Goal: Task Accomplishment & Management: Manage account settings

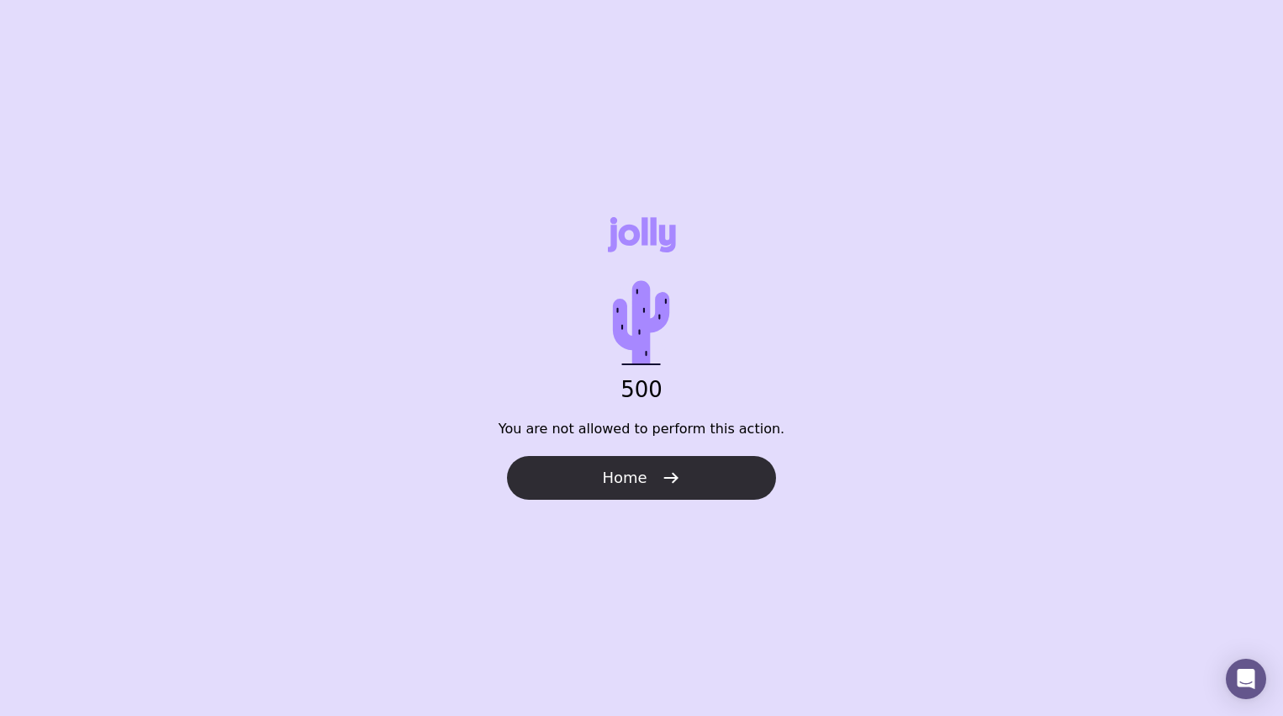
click at [600, 483] on button "Home" at bounding box center [641, 478] width 269 height 44
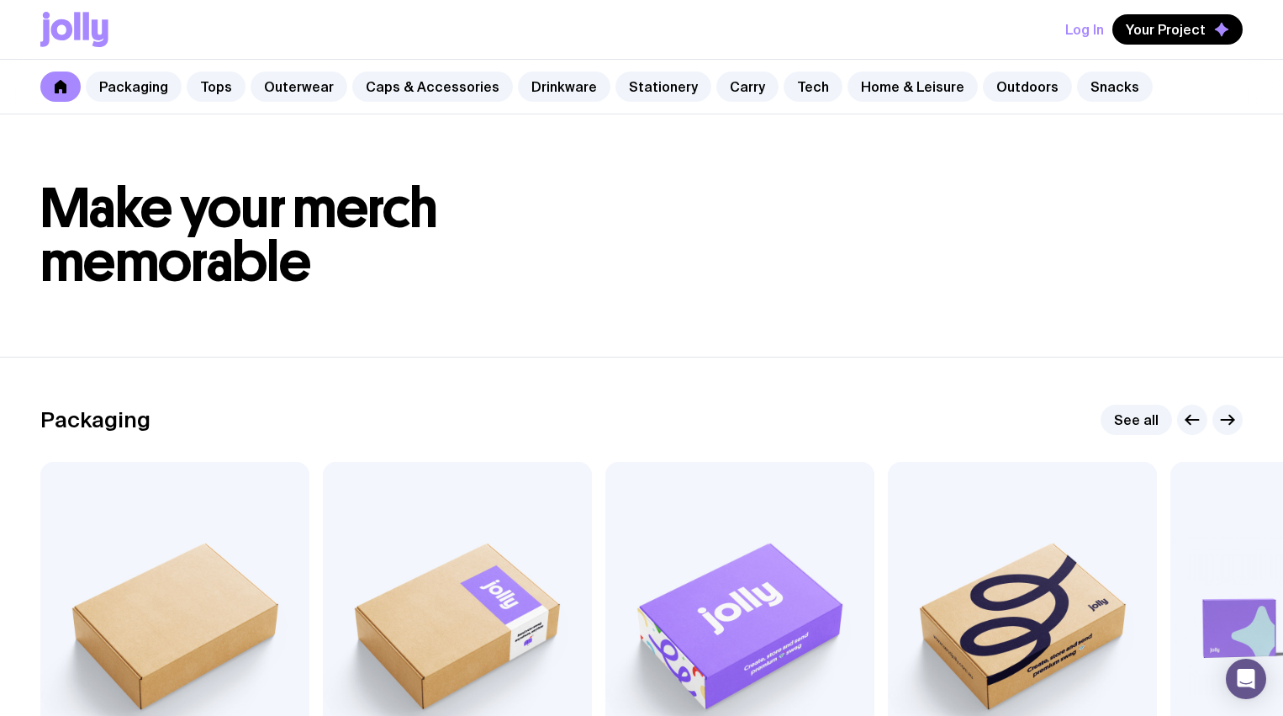
click at [1096, 24] on button "Log In" at bounding box center [1084, 29] width 39 height 30
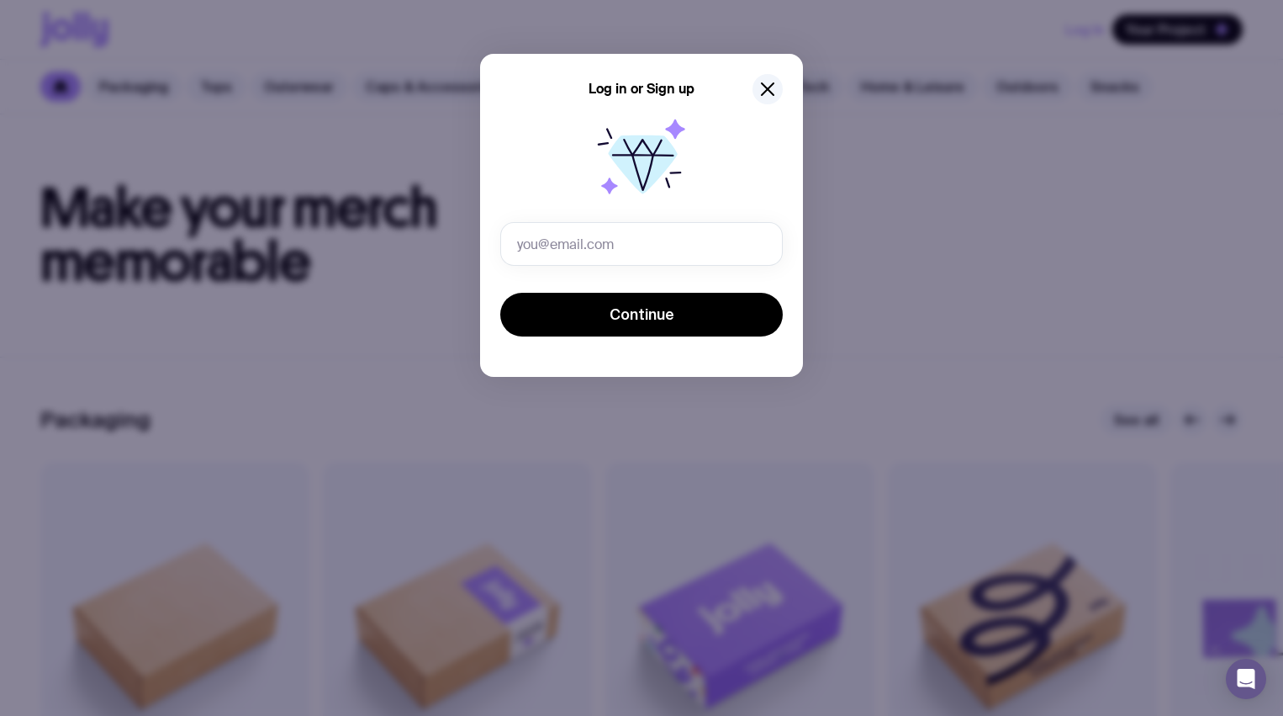
click at [603, 270] on form "Continue" at bounding box center [641, 281] width 283 height 118
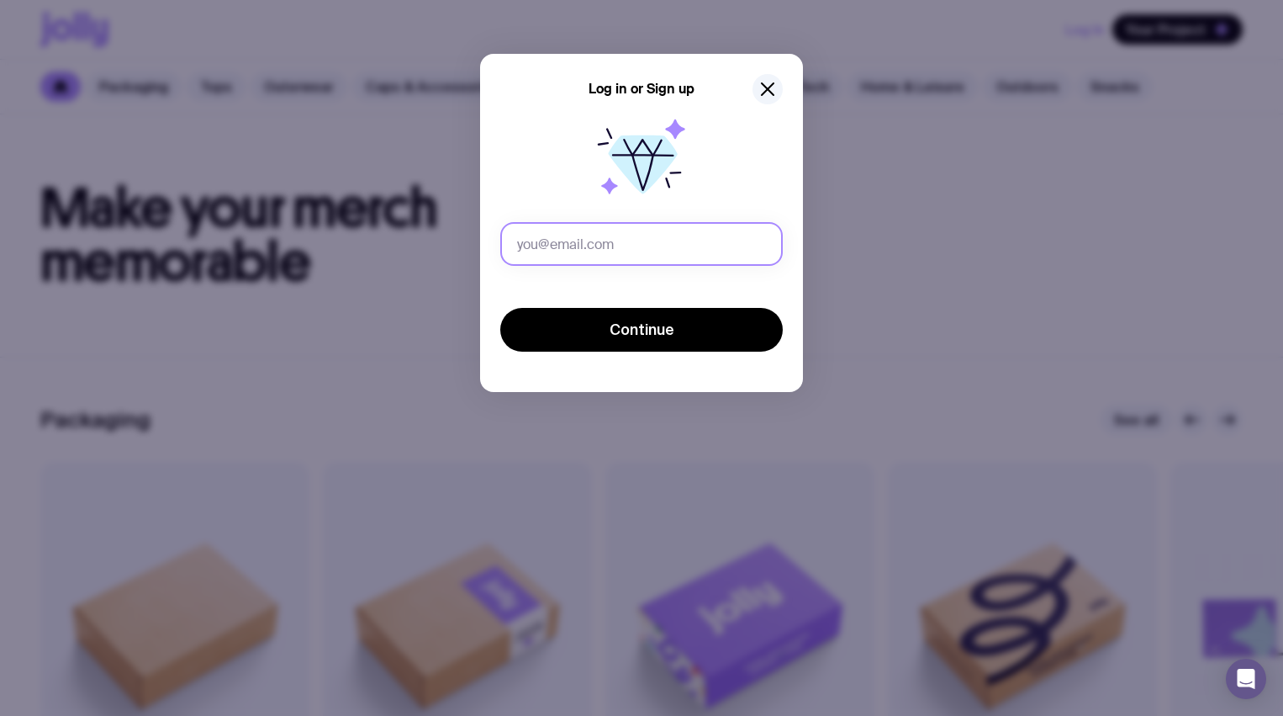
click at [603, 251] on input "text" at bounding box center [641, 244] width 283 height 44
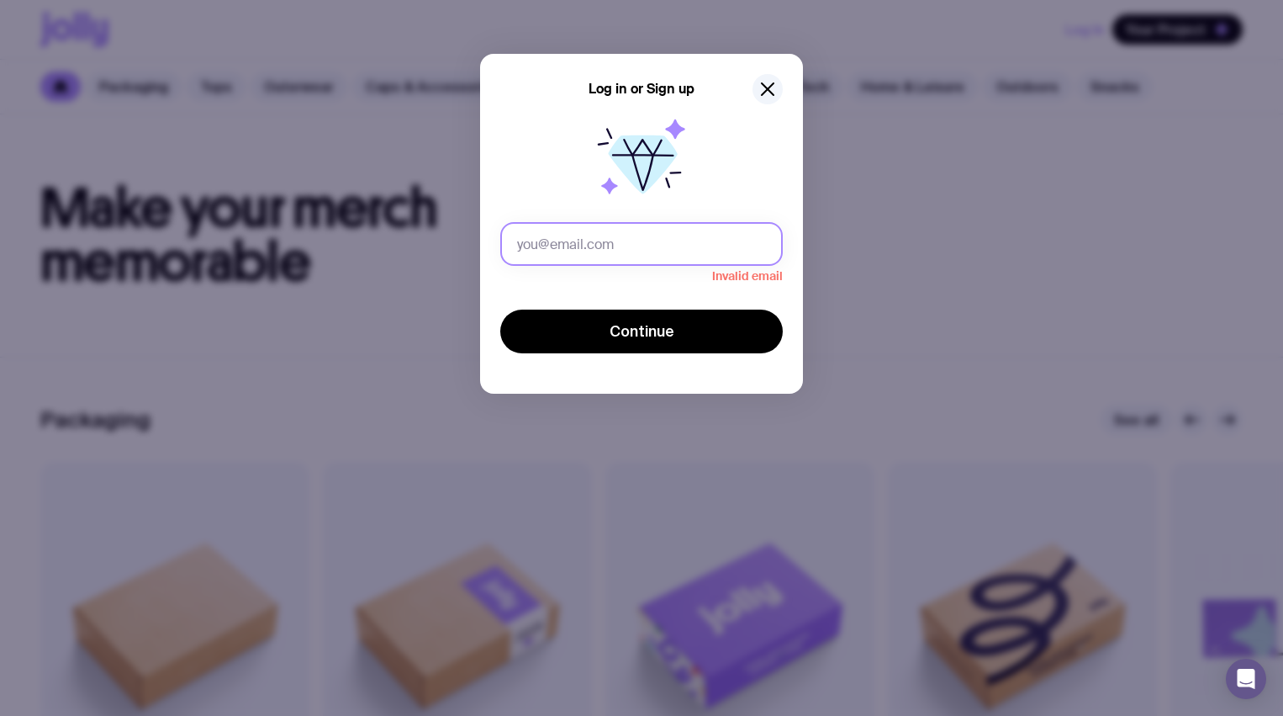
click at [619, 244] on input "text" at bounding box center [641, 244] width 283 height 44
type input "[EMAIL_ADDRESS][DOMAIN_NAME]"
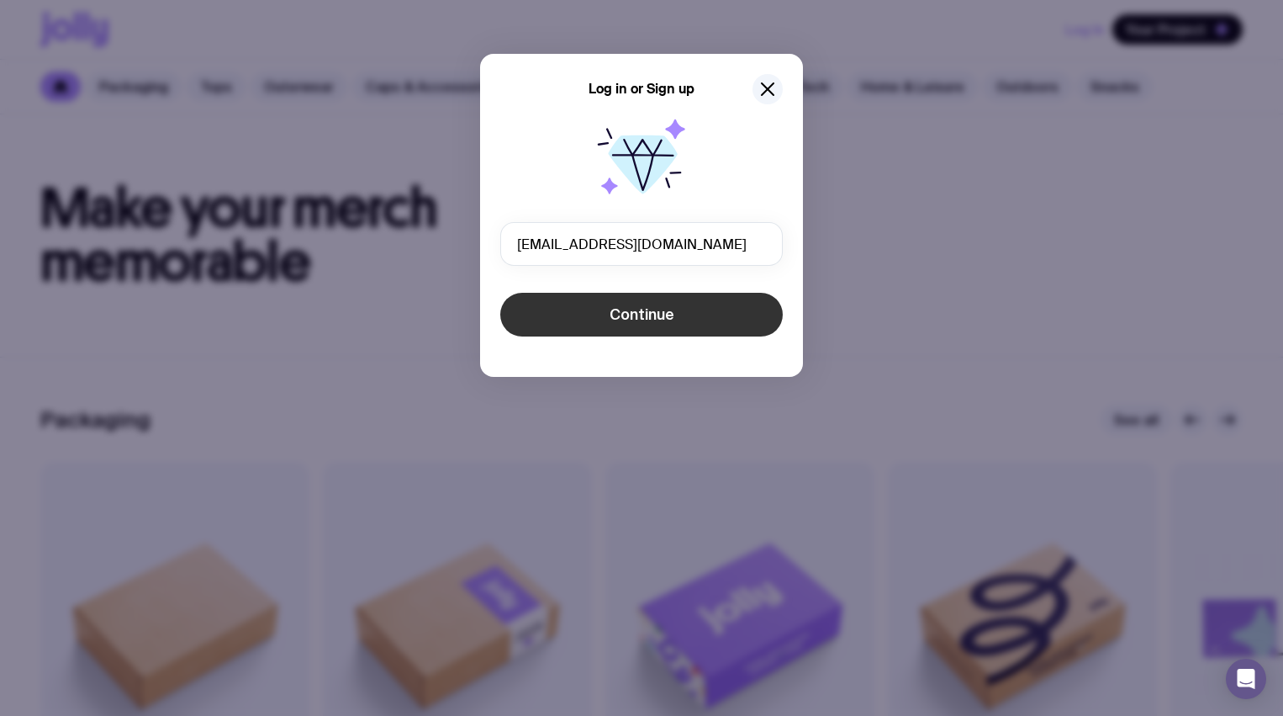
click at [705, 322] on button "Continue" at bounding box center [641, 315] width 283 height 44
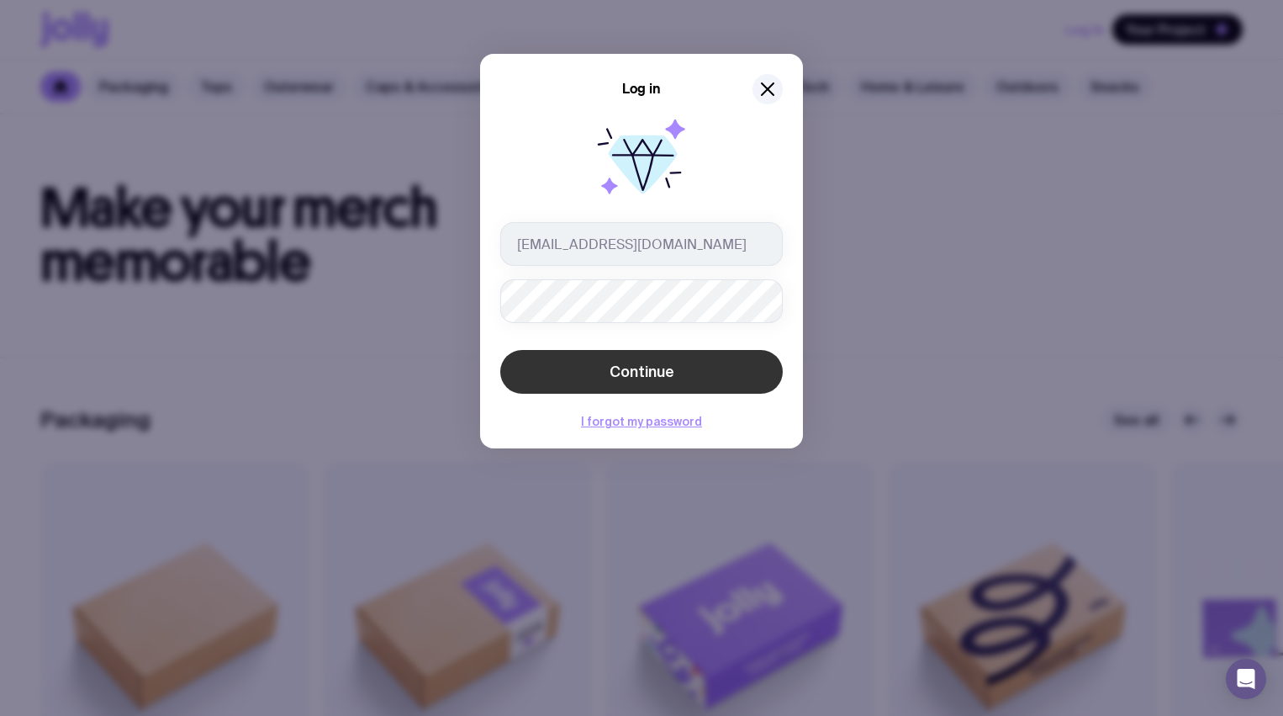
click at [648, 374] on span "Continue" at bounding box center [642, 372] width 65 height 20
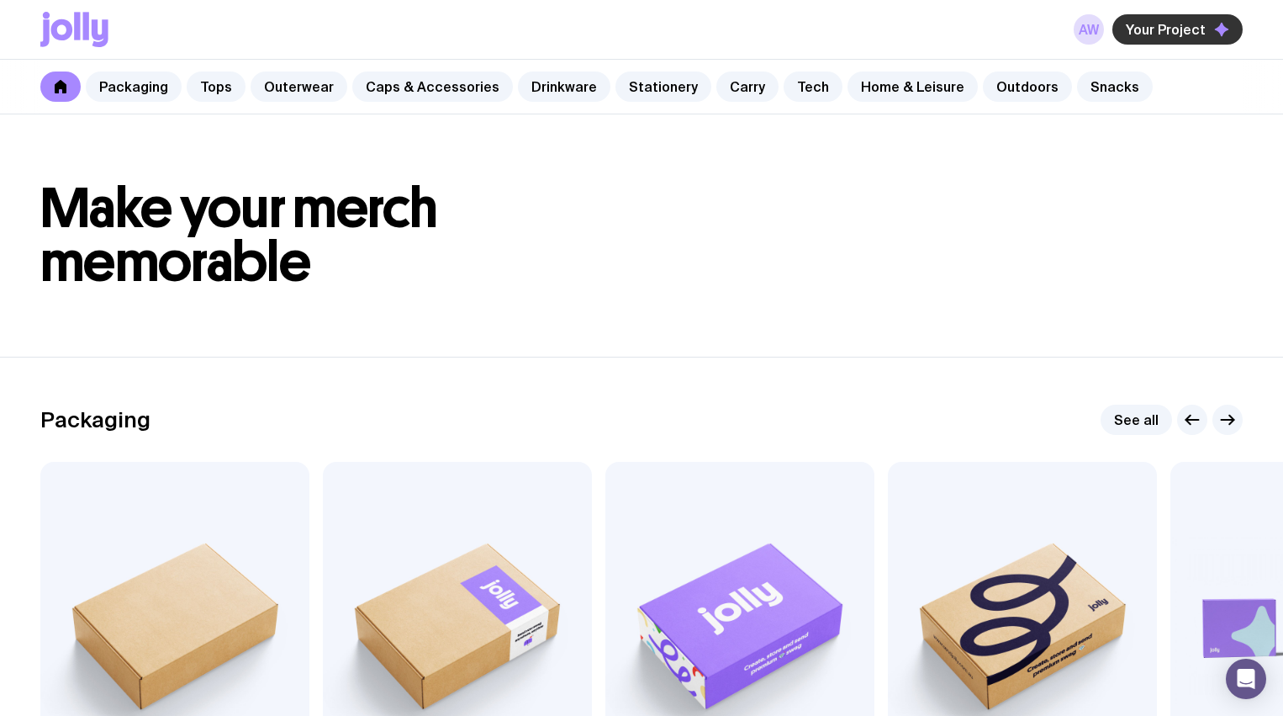
click at [1178, 29] on span "Your Project" at bounding box center [1166, 29] width 80 height 17
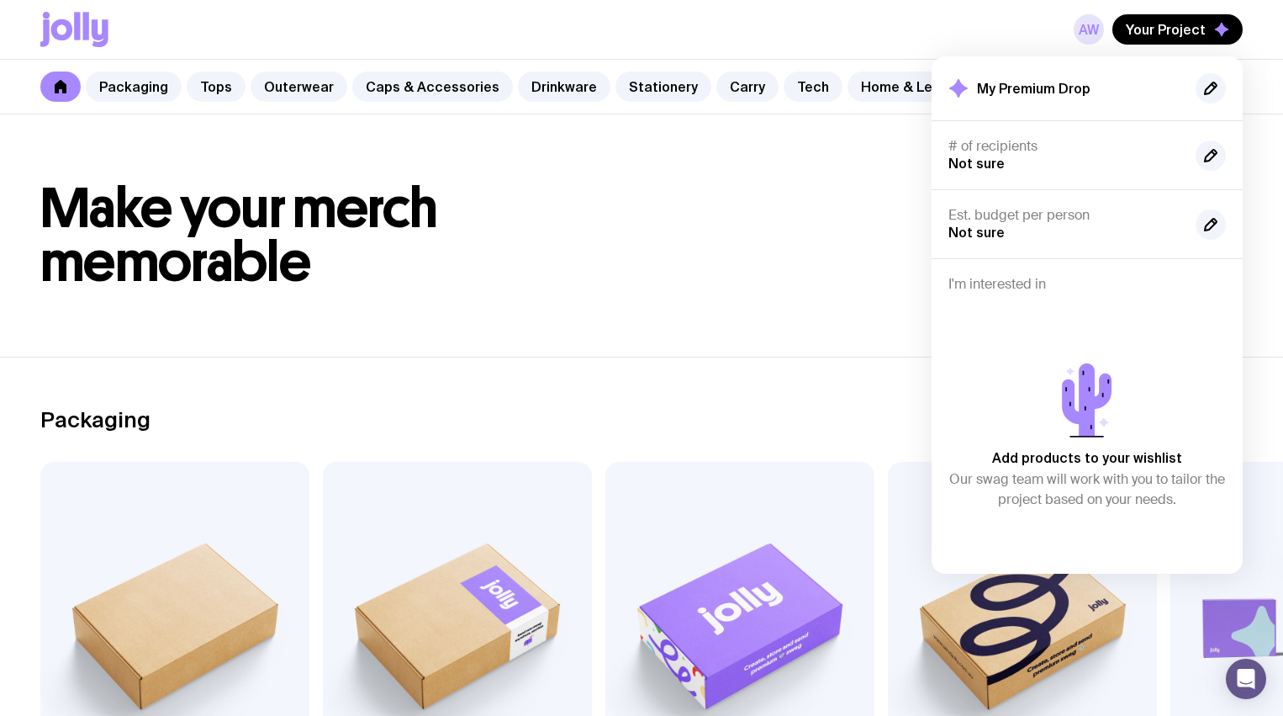
click at [1093, 34] on link "AW" at bounding box center [1089, 29] width 30 height 30
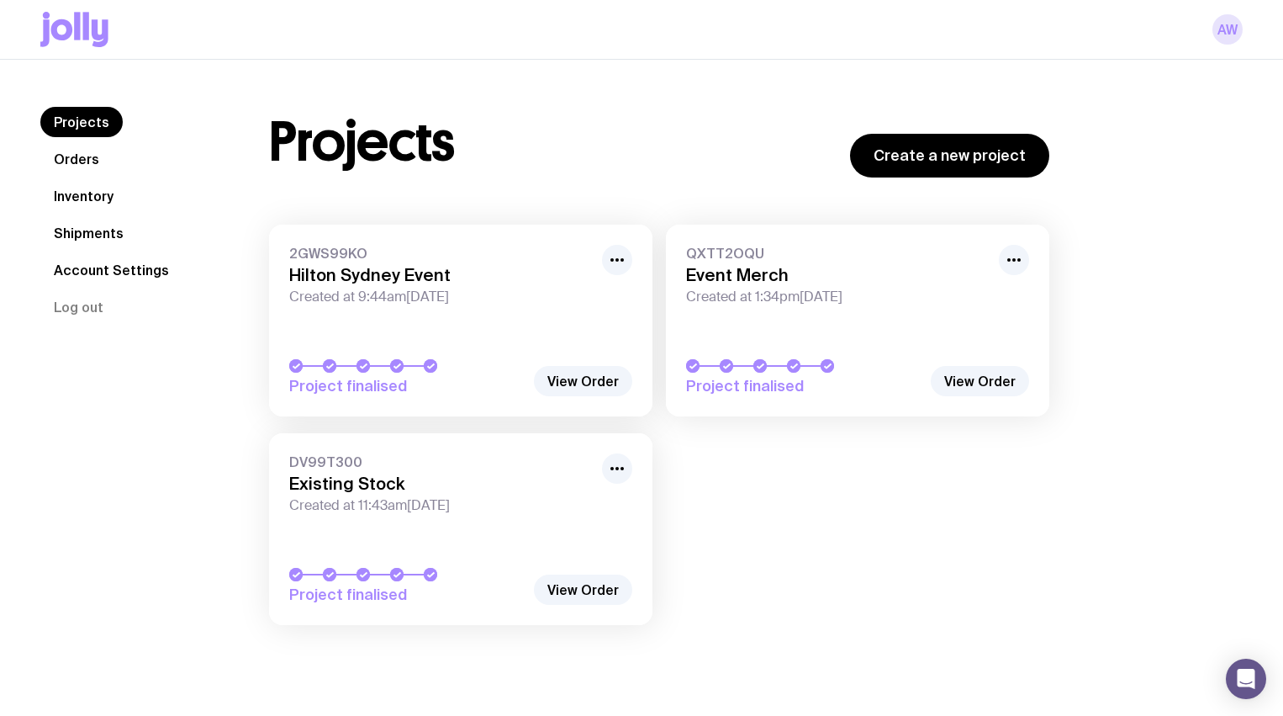
click at [1219, 28] on link "AW" at bounding box center [1227, 29] width 30 height 30
click at [1235, 31] on link "AW" at bounding box center [1227, 29] width 30 height 30
click at [1231, 30] on link "AW" at bounding box center [1227, 29] width 30 height 30
click at [97, 306] on button "Log out" at bounding box center [78, 307] width 77 height 30
